Goal: Register for event/course

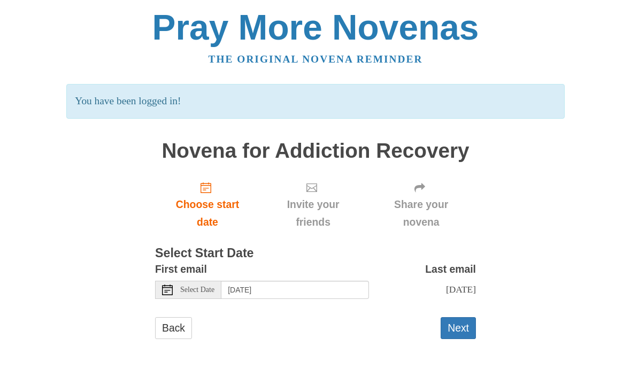
scroll to position [5, 0]
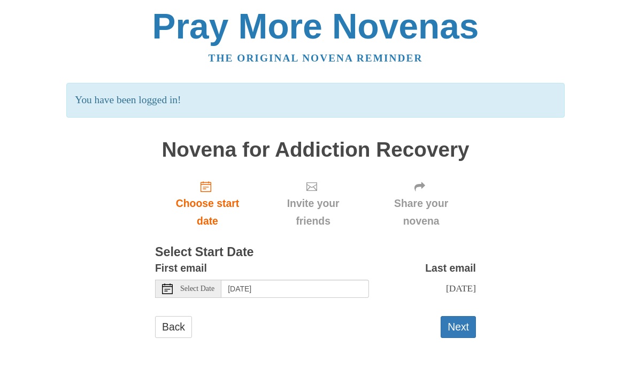
click at [207, 195] on span "Choose start date" at bounding box center [207, 212] width 83 height 35
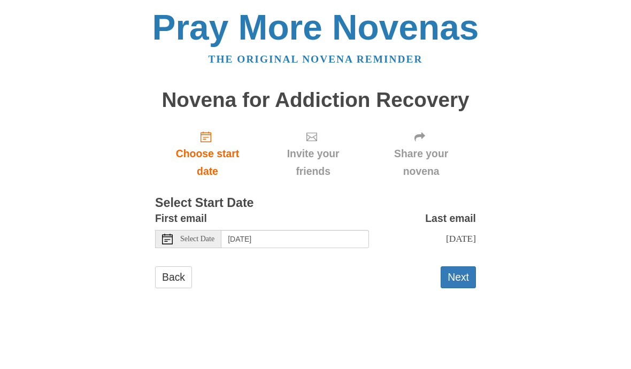
click at [206, 244] on div "Select Date" at bounding box center [188, 239] width 66 height 18
click at [462, 276] on button "Next" at bounding box center [457, 277] width 35 height 22
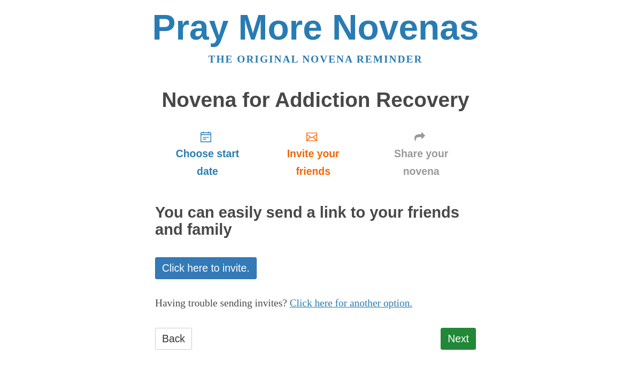
scroll to position [7, 0]
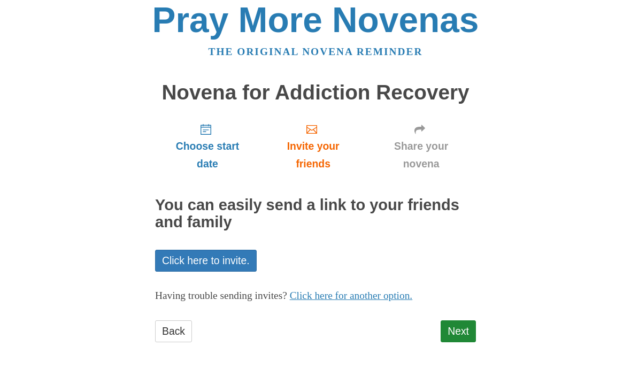
click at [474, 325] on link "Next" at bounding box center [457, 331] width 35 height 22
